Goal: Task Accomplishment & Management: Manage account settings

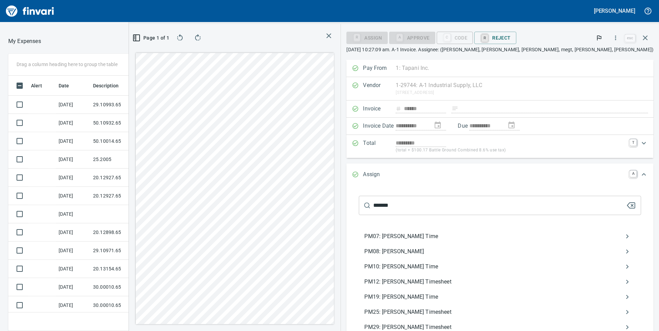
scroll to position [250, 454]
click at [627, 207] on icon "button" at bounding box center [631, 206] width 8 height 8
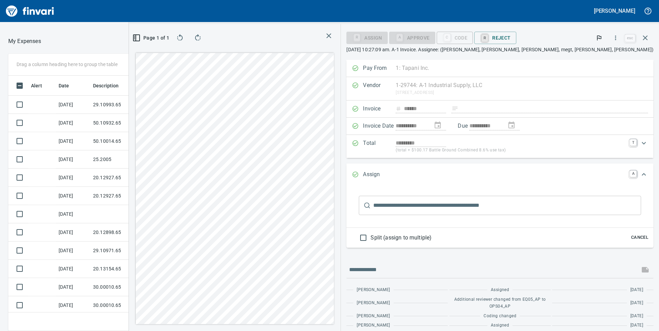
click at [643, 172] on div "Expand" at bounding box center [643, 174] width 17 height 17
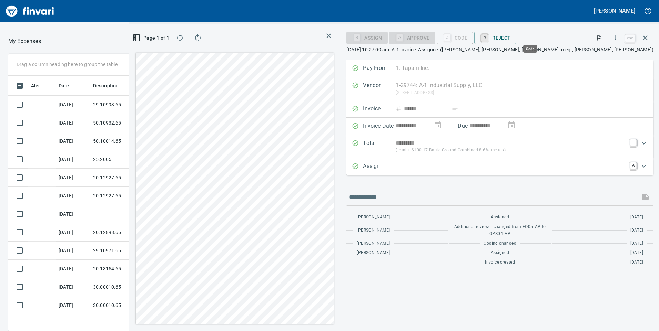
click at [473, 38] on div "C Code" at bounding box center [455, 37] width 37 height 6
click at [487, 169] on div "Expand" at bounding box center [511, 166] width 230 height 9
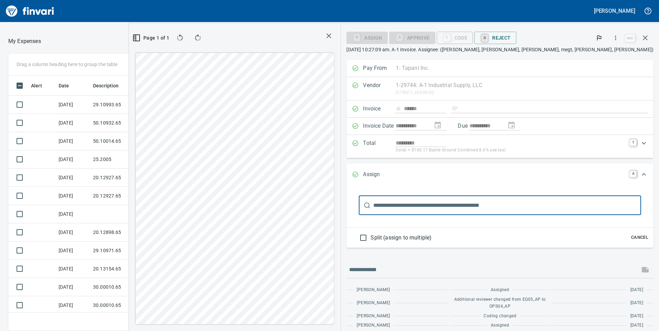
scroll to position [0, 0]
click at [478, 204] on input "text" at bounding box center [507, 205] width 268 height 19
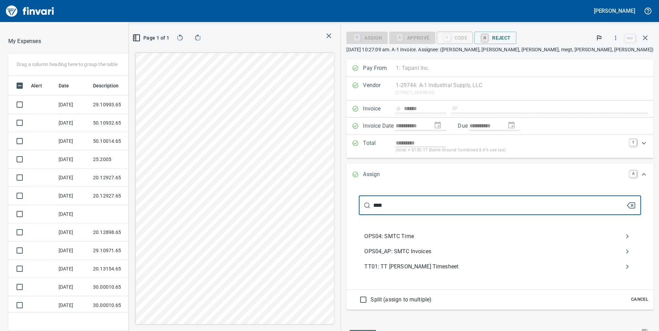
type input "****"
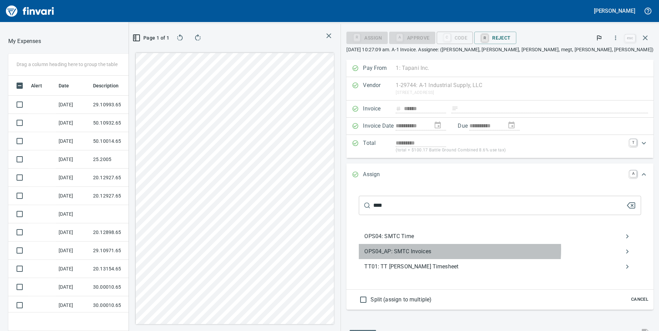
click at [480, 249] on span "OPS04_AP: SMTC Invoices" at bounding box center [494, 252] width 260 height 8
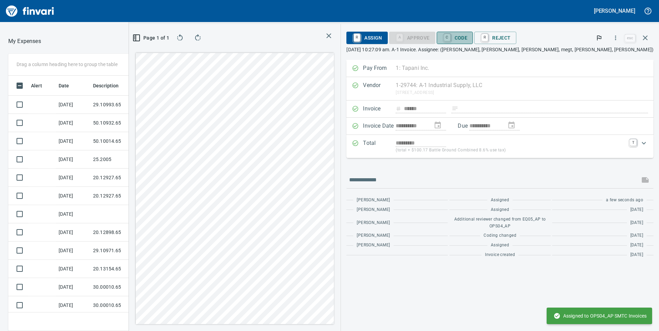
click at [468, 38] on span "C Code" at bounding box center [454, 38] width 25 height 12
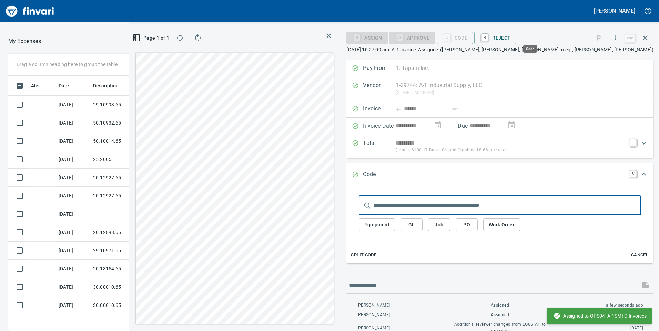
scroll to position [250, 454]
click at [422, 222] on button "GL" at bounding box center [411, 225] width 22 height 13
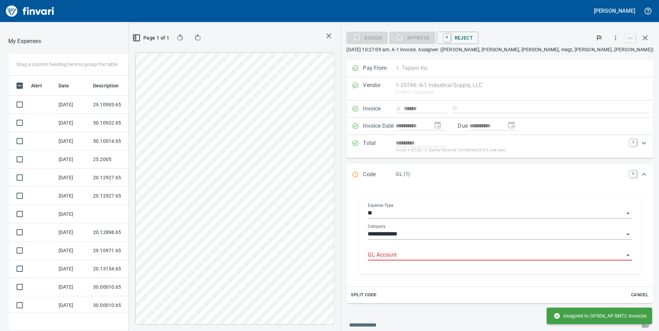
click at [476, 253] on input "GL Account" at bounding box center [496, 256] width 256 height 10
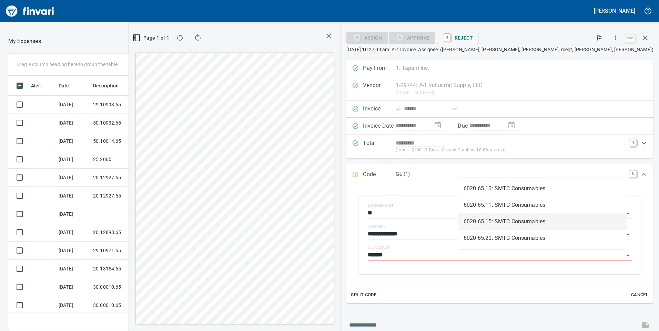
click at [495, 223] on li "6020.65.15: SMTC Consumables" at bounding box center [542, 222] width 169 height 17
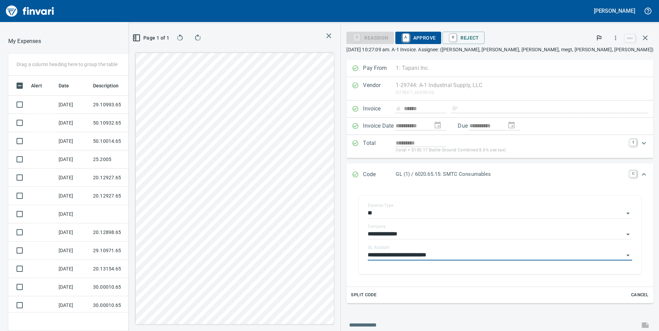
type input "**********"
click at [436, 37] on span "A Approve" at bounding box center [418, 38] width 35 height 12
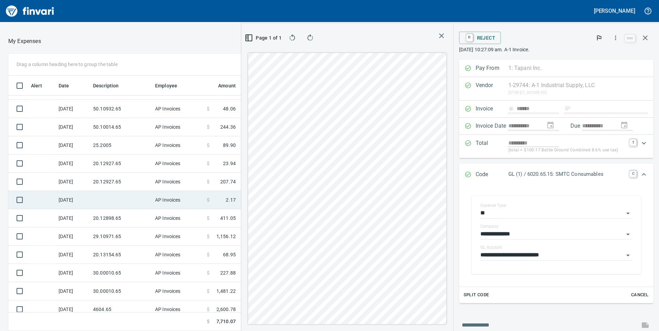
scroll to position [21, 0]
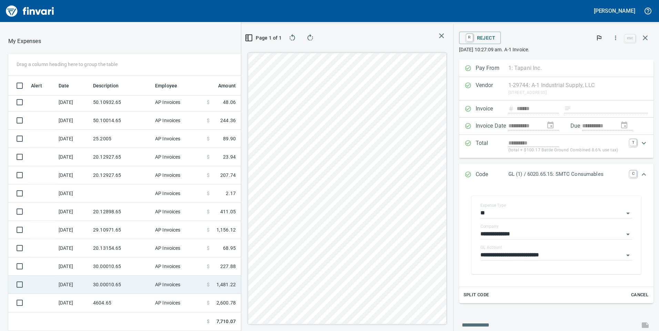
click at [134, 281] on td "30.00010.65" at bounding box center [121, 285] width 62 height 18
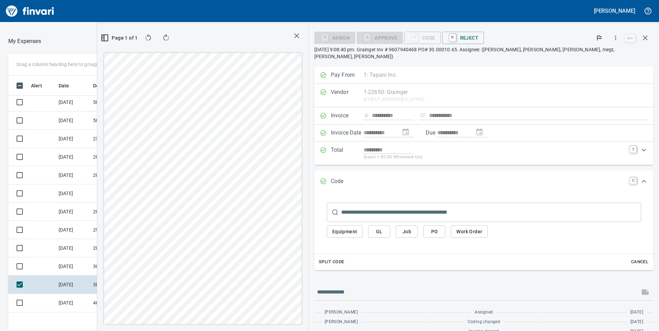
click at [384, 228] on span "GL" at bounding box center [378, 232] width 11 height 9
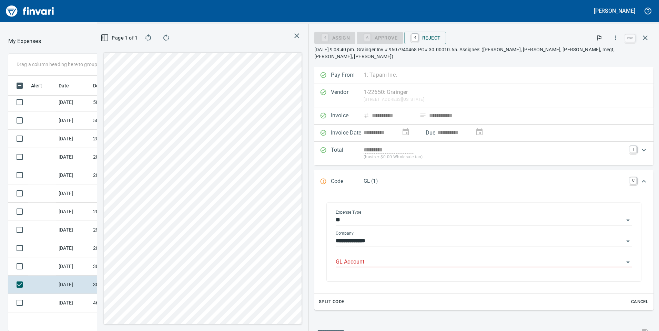
click at [402, 258] on input "GL Account" at bounding box center [480, 263] width 288 height 10
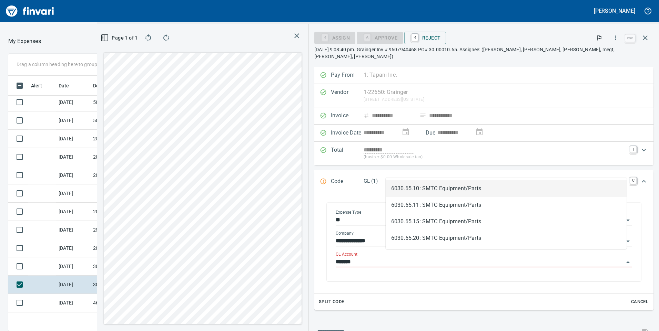
scroll to position [250, 454]
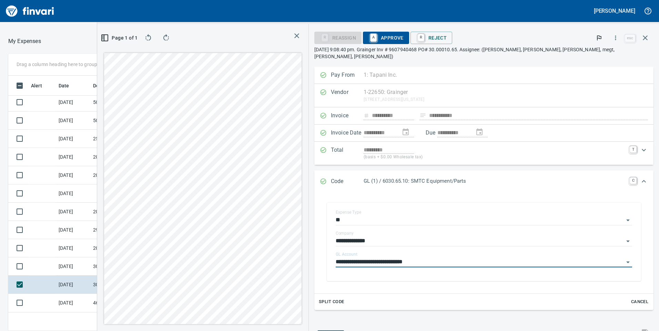
type input "**********"
click at [403, 36] on span "A Approve" at bounding box center [385, 38] width 35 height 12
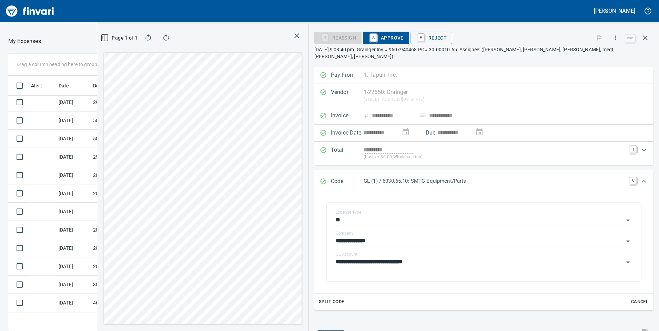
scroll to position [2, 0]
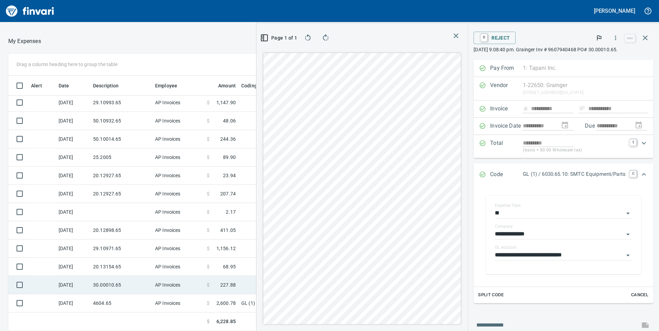
click at [122, 285] on td "30.00010.65" at bounding box center [121, 285] width 62 height 18
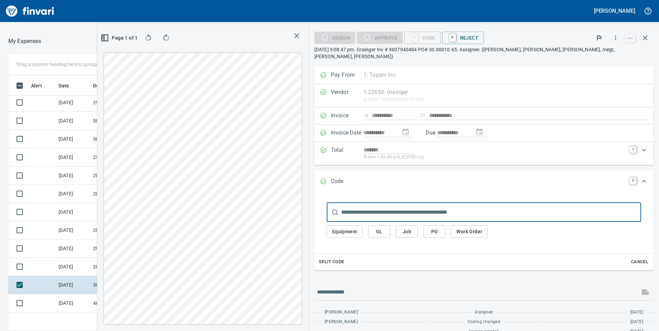
click at [384, 228] on span "GL" at bounding box center [378, 232] width 11 height 9
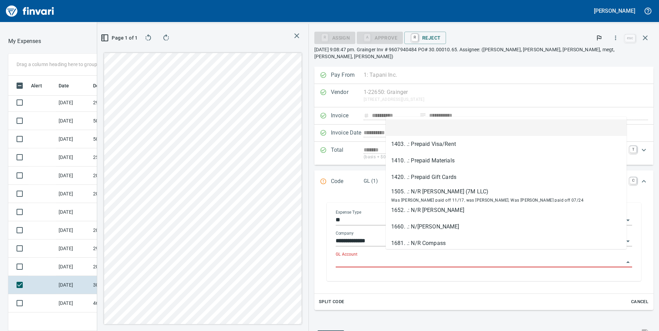
click at [400, 259] on input "GL Account" at bounding box center [480, 263] width 288 height 10
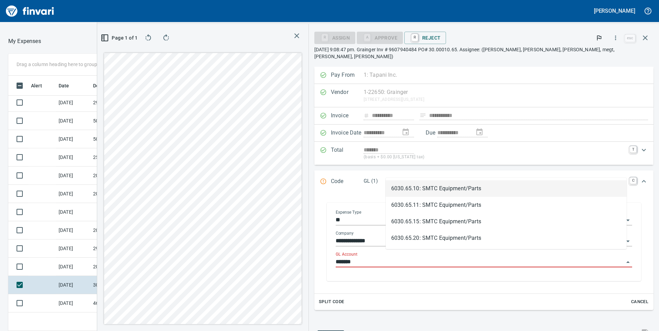
scroll to position [250, 454]
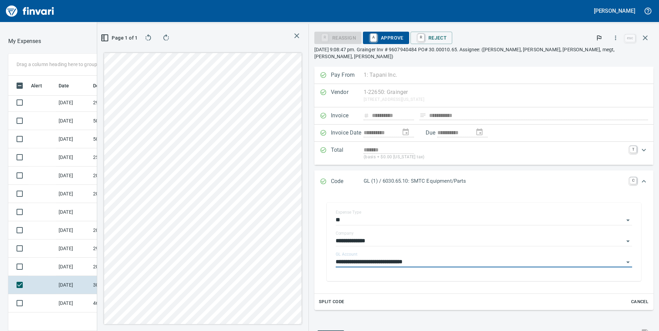
type input "**********"
click at [403, 34] on span "A Approve" at bounding box center [385, 38] width 35 height 12
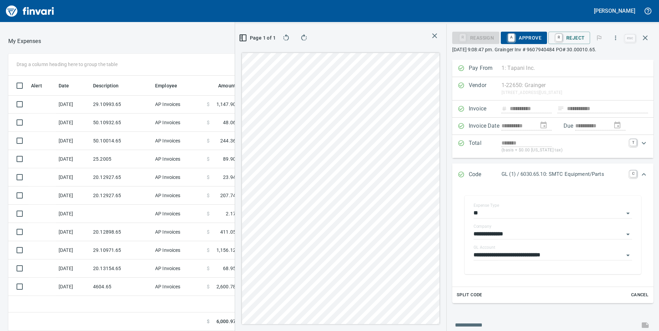
scroll to position [0, 0]
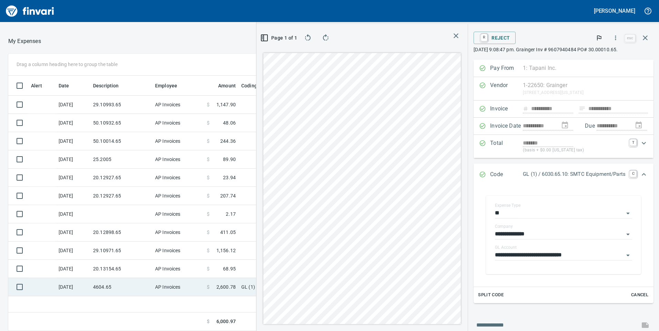
click at [173, 286] on td "AP Invoices" at bounding box center [178, 287] width 52 height 18
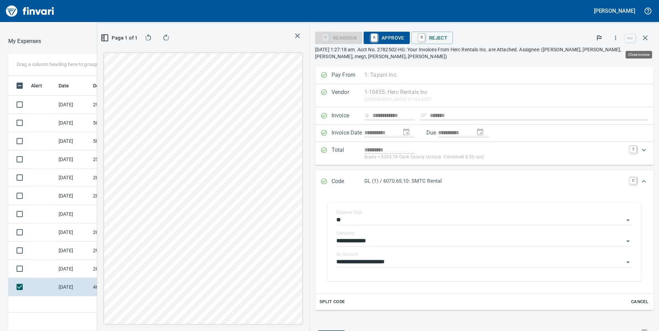
click at [647, 38] on icon "button" at bounding box center [645, 38] width 8 height 8
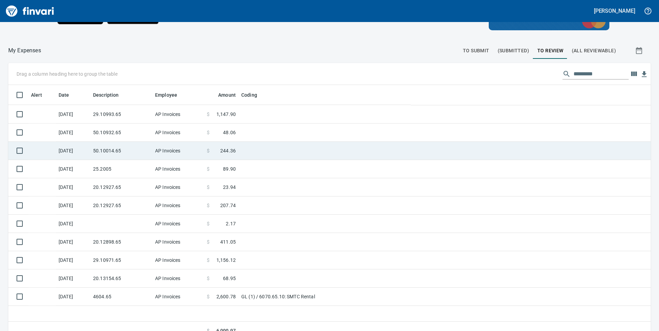
scroll to position [250, 631]
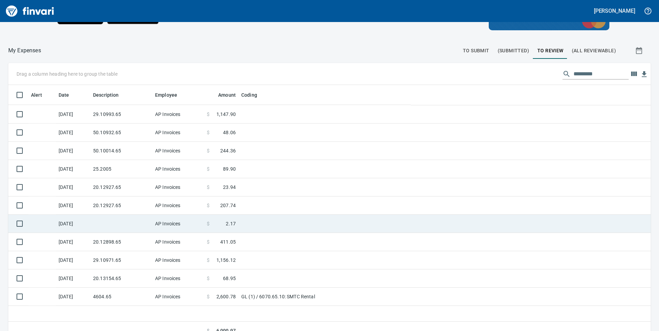
click at [112, 220] on td at bounding box center [121, 224] width 62 height 18
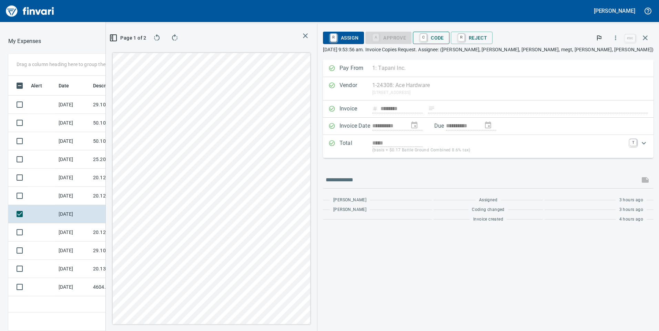
scroll to position [250, 460]
click at [444, 39] on span "C Code" at bounding box center [430, 38] width 25 height 12
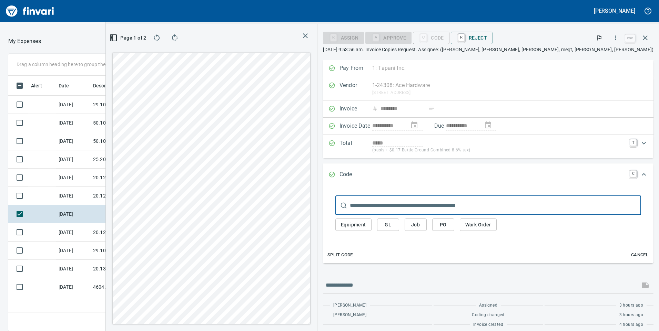
click at [393, 226] on span "GL" at bounding box center [387, 225] width 11 height 9
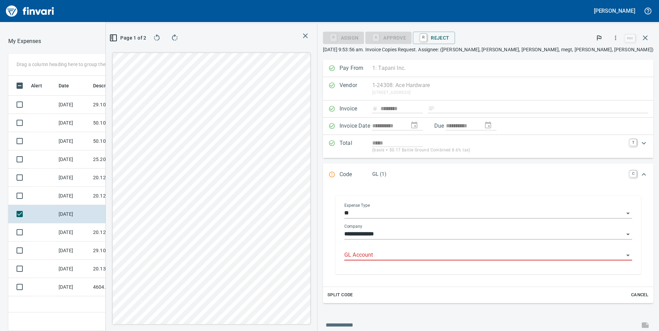
click at [457, 257] on input "GL Account" at bounding box center [483, 256] width 279 height 10
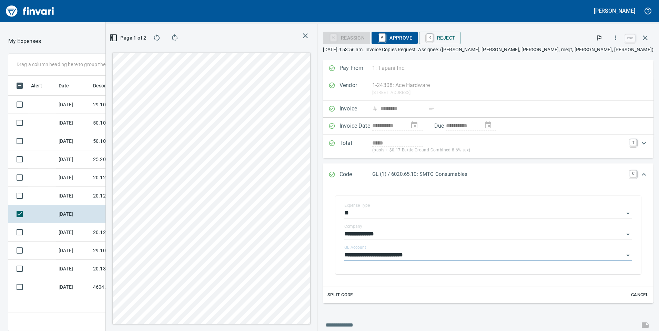
type input "**********"
click at [412, 34] on span "A Approve" at bounding box center [394, 38] width 35 height 12
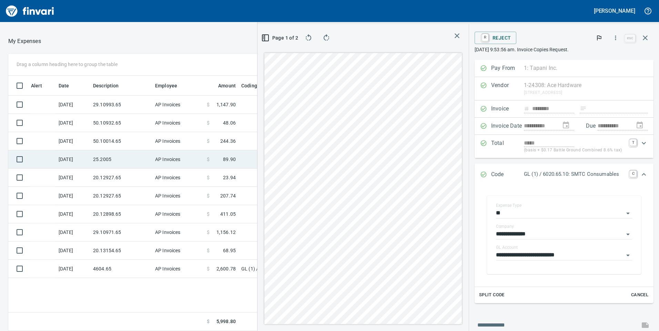
click at [129, 159] on td "25.2005" at bounding box center [121, 160] width 62 height 18
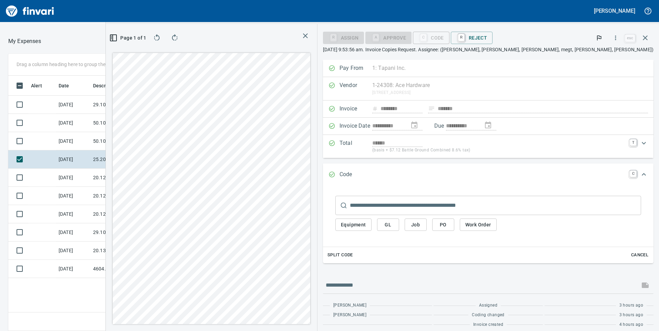
click at [399, 227] on button "GL" at bounding box center [388, 225] width 22 height 13
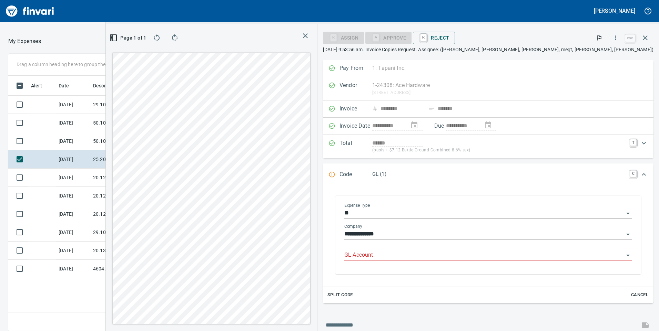
click at [455, 255] on input "GL Account" at bounding box center [483, 256] width 279 height 10
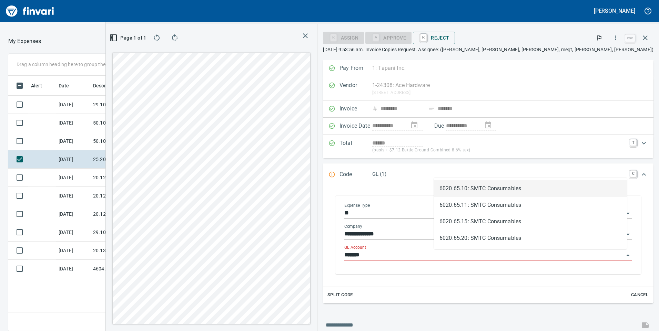
scroll to position [250, 460]
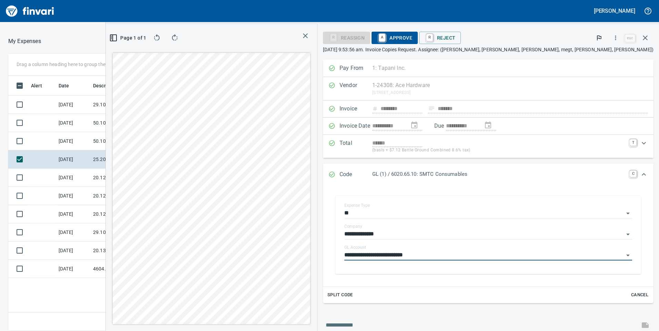
type input "**********"
click at [412, 34] on span "A Approve" at bounding box center [394, 38] width 35 height 12
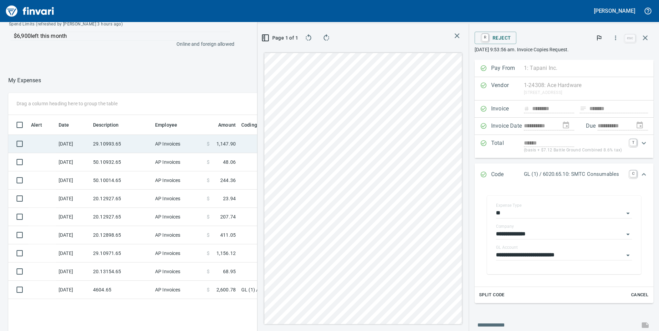
scroll to position [68, 0]
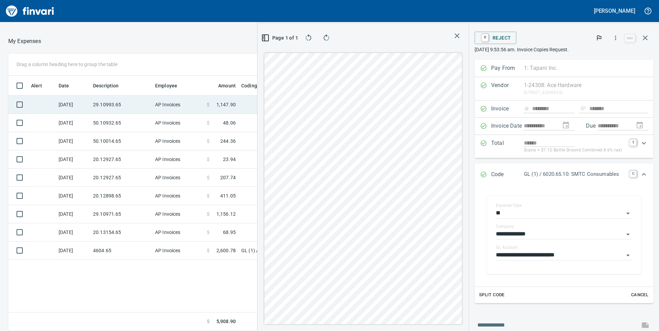
click at [124, 106] on td "29.10993.65" at bounding box center [121, 105] width 62 height 18
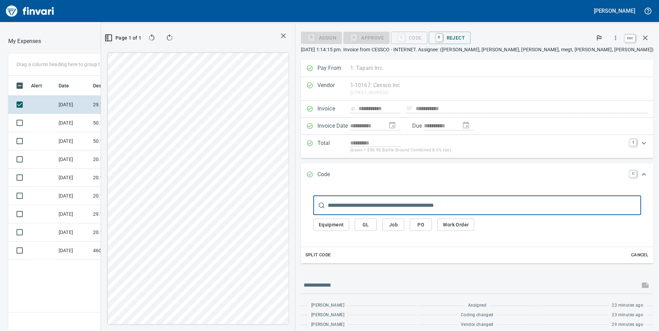
scroll to position [250, 460]
click at [644, 35] on icon "button" at bounding box center [645, 38] width 8 height 8
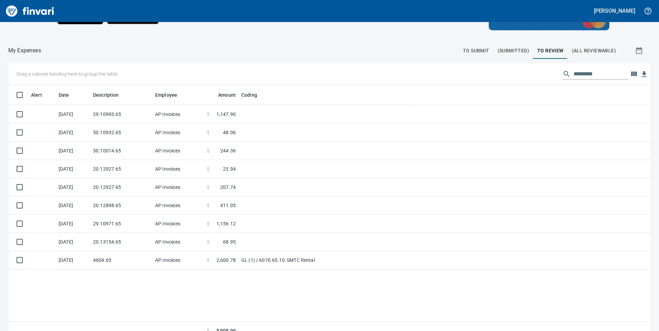
scroll to position [250, 630]
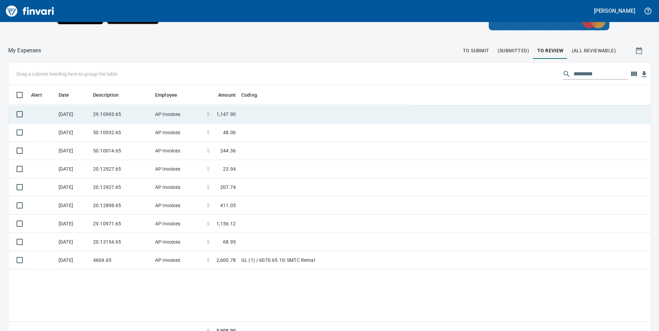
click at [270, 116] on td at bounding box center [324, 114] width 172 height 18
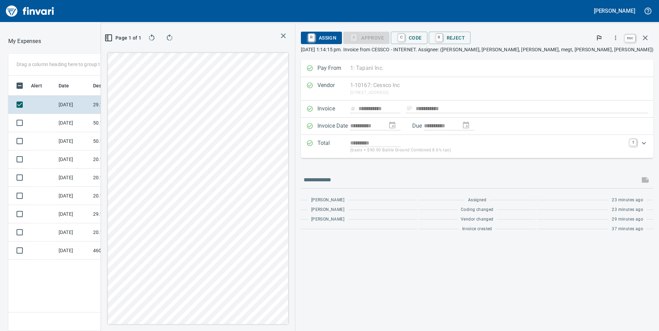
scroll to position [250, 460]
click at [646, 38] on icon "button" at bounding box center [645, 38] width 8 height 8
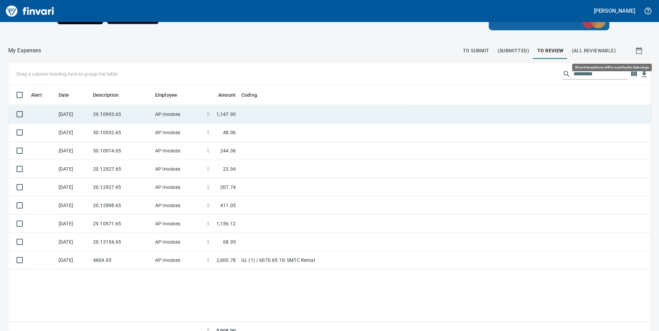
scroll to position [250, 632]
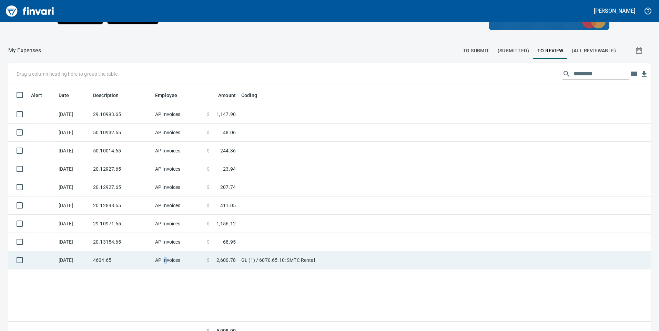
click at [166, 256] on td "AP Invoices" at bounding box center [178, 260] width 52 height 18
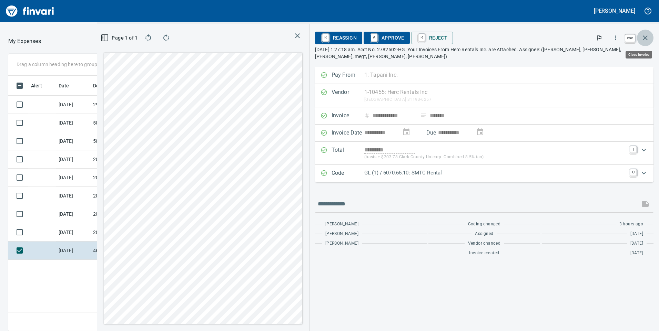
scroll to position [250, 460]
click at [644, 36] on icon "button" at bounding box center [645, 38] width 8 height 8
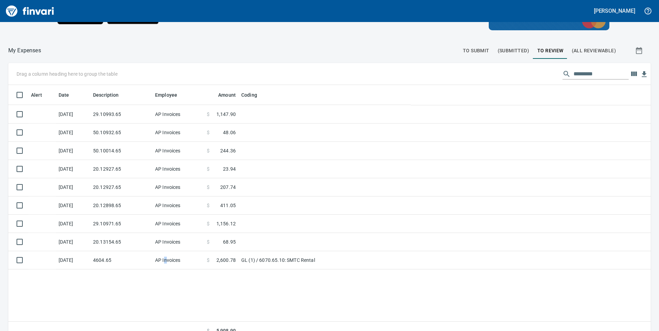
scroll to position [250, 632]
